Goal: Find specific page/section: Find specific page/section

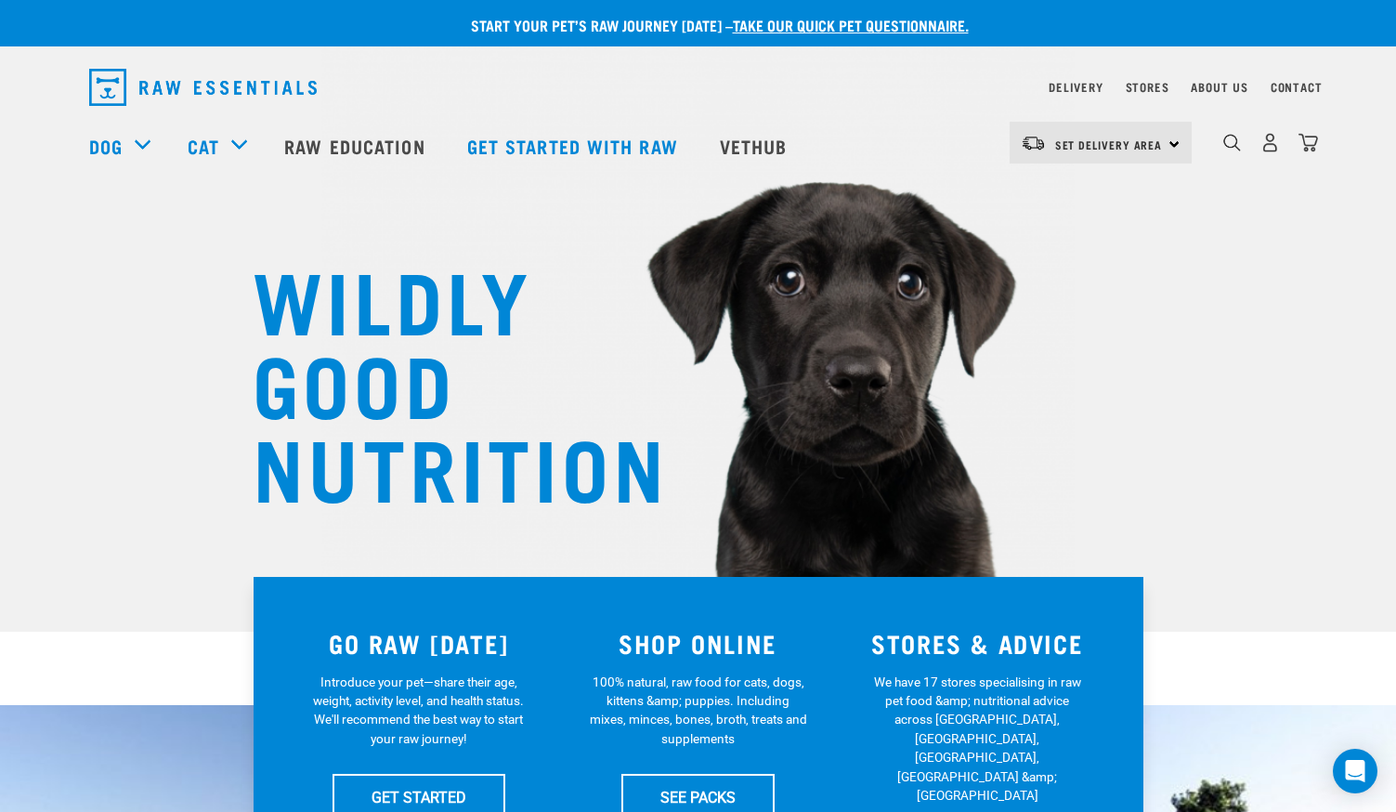
scroll to position [6, 0]
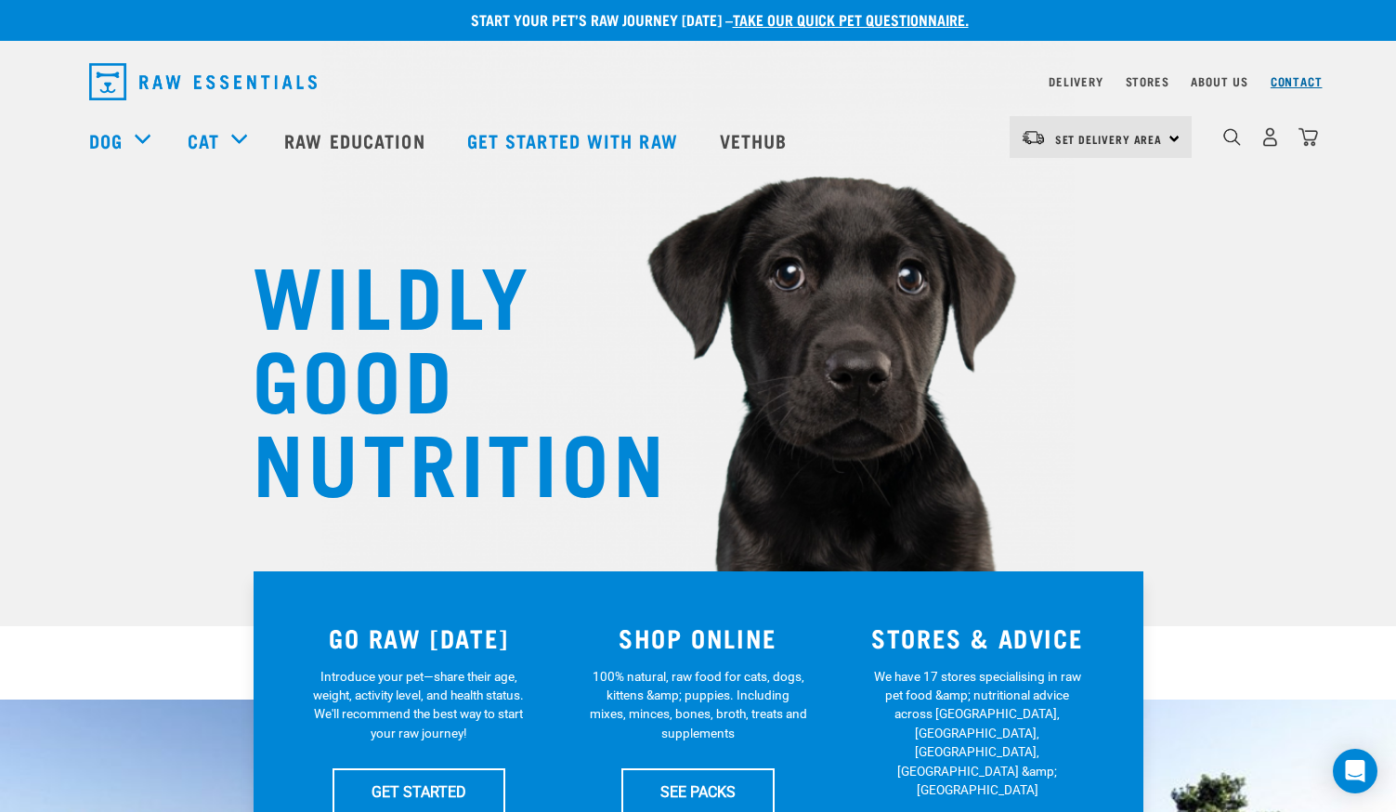
click at [1285, 79] on link "Contact" at bounding box center [1297, 81] width 52 height 7
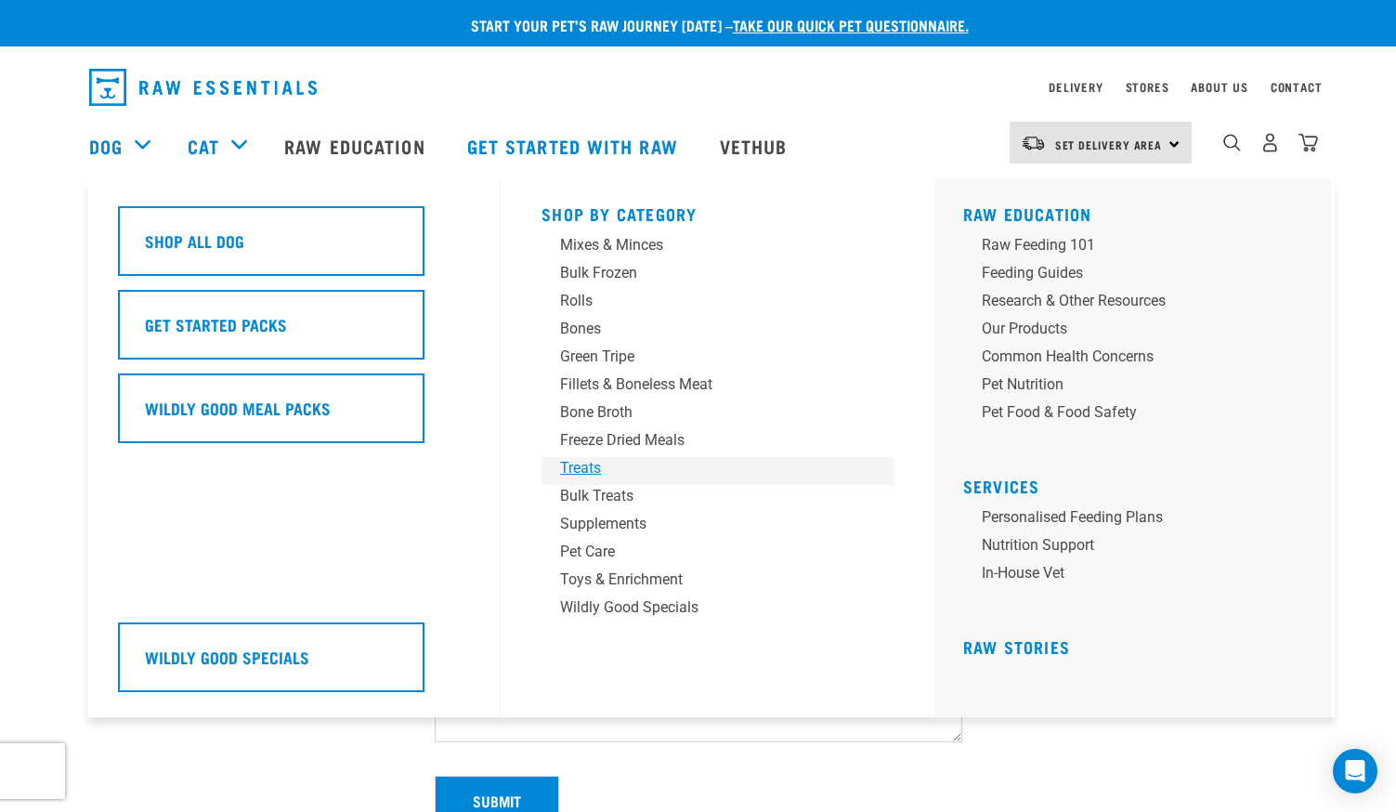
click at [585, 465] on div "Treats" at bounding box center [705, 468] width 290 height 22
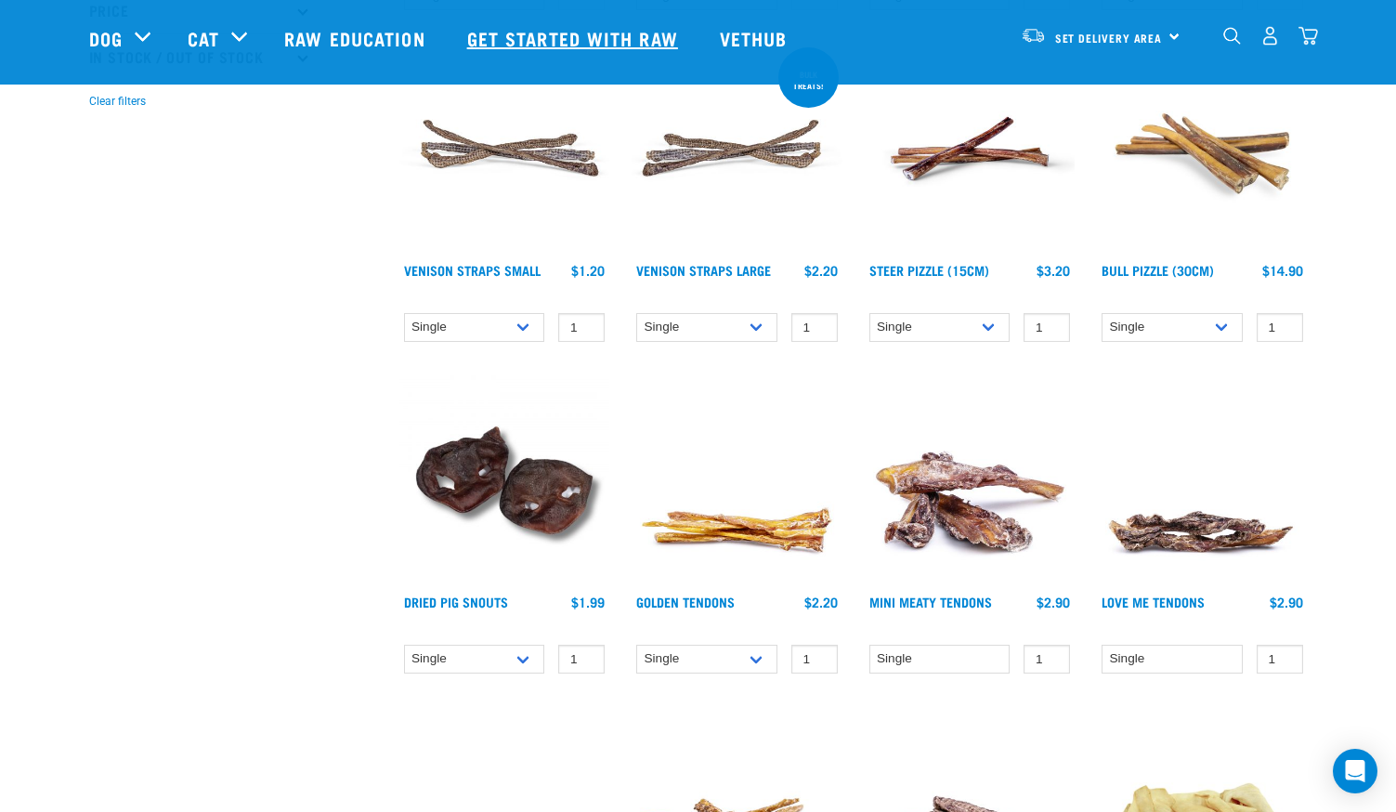
scroll to position [522, 0]
